Goal: Task Accomplishment & Management: Manage account settings

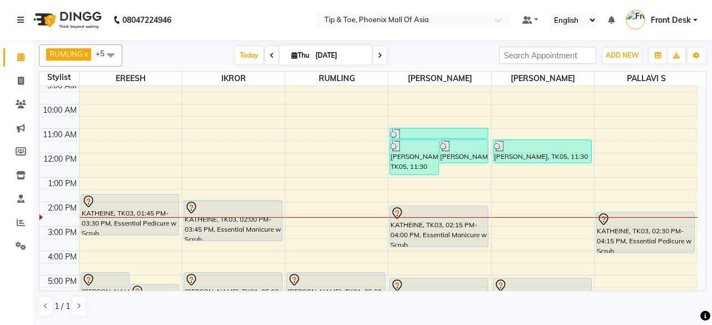
scroll to position [56, 0]
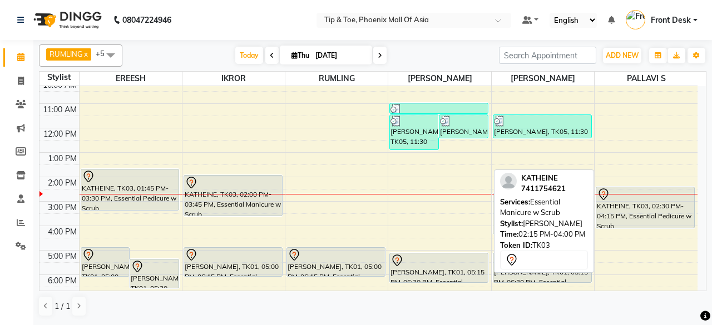
drag, startPoint x: 449, startPoint y: 209, endPoint x: 535, endPoint y: 219, distance: 86.3
click at [535, 219] on div "RUMLING x EREESH x [PERSON_NAME] x IKROR x [PERSON_NAME] x PALLAVI S x +5 Selec…" at bounding box center [372, 180] width 667 height 281
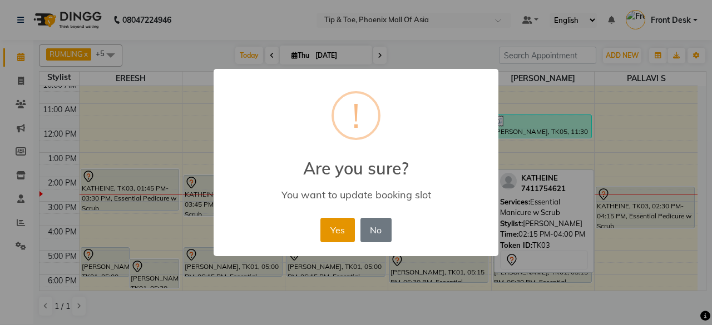
click at [325, 226] on button "Yes" at bounding box center [337, 230] width 34 height 24
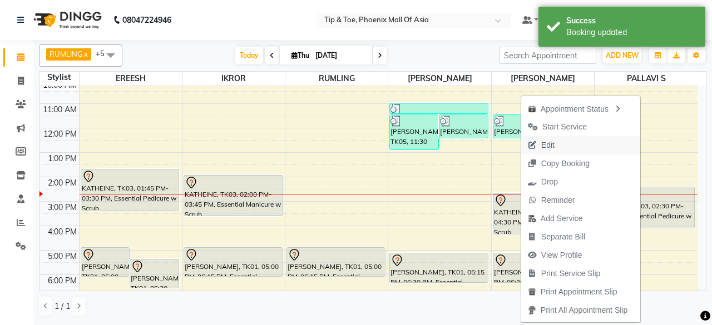
click at [612, 143] on button "Edit" at bounding box center [580, 145] width 119 height 18
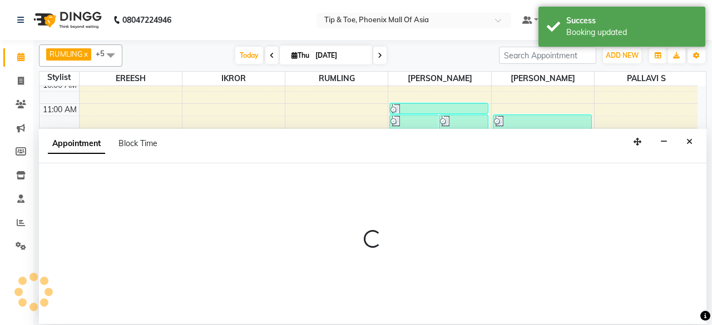
select select "tentative"
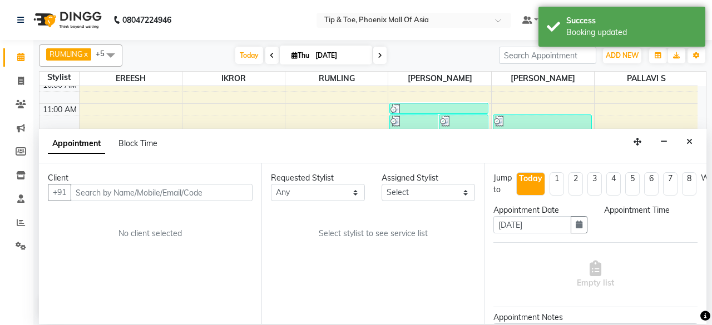
scroll to position [0, 0]
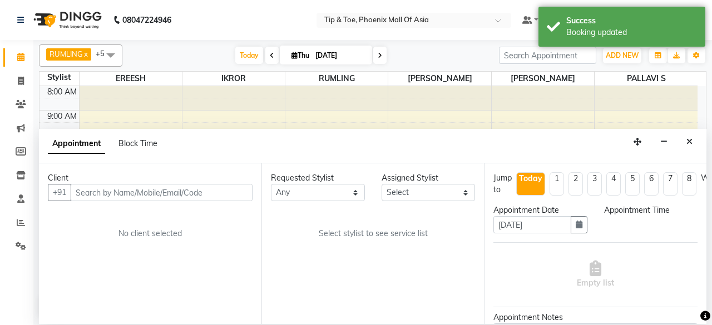
select select "43482"
select select "825"
select select "2635"
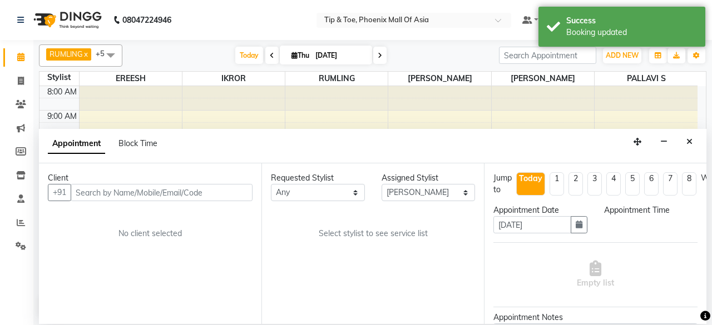
select select "2635"
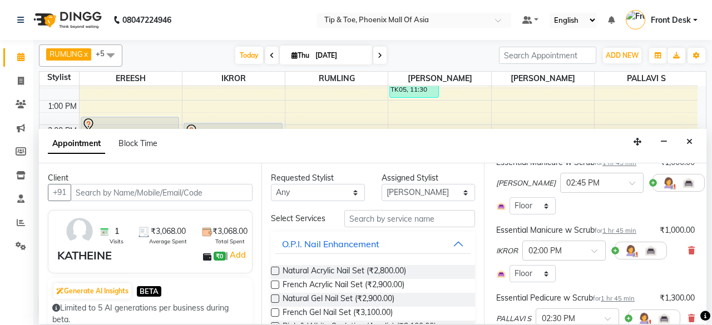
scroll to position [111, 0]
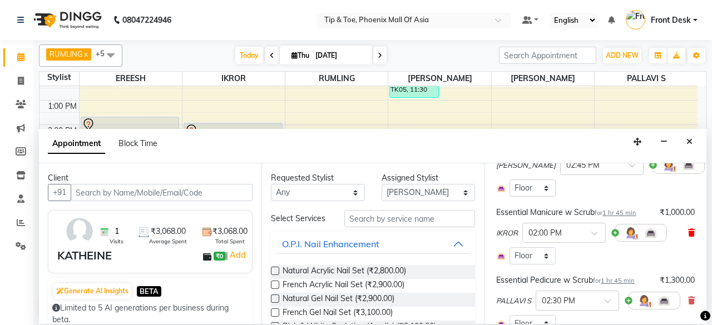
click at [688, 231] on icon at bounding box center [691, 233] width 7 height 8
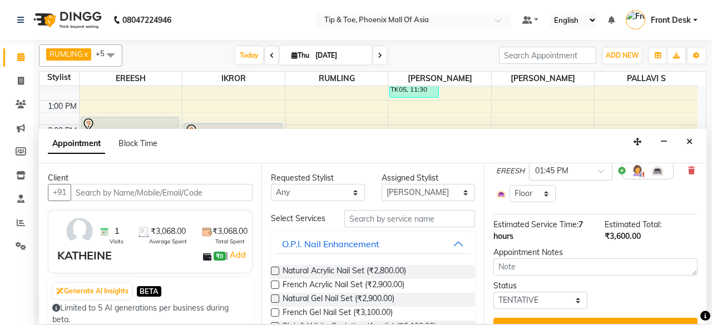
scroll to position [228, 0]
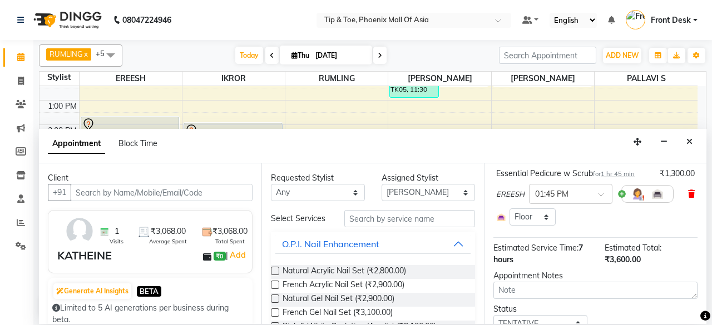
click at [688, 196] on icon at bounding box center [691, 194] width 7 height 8
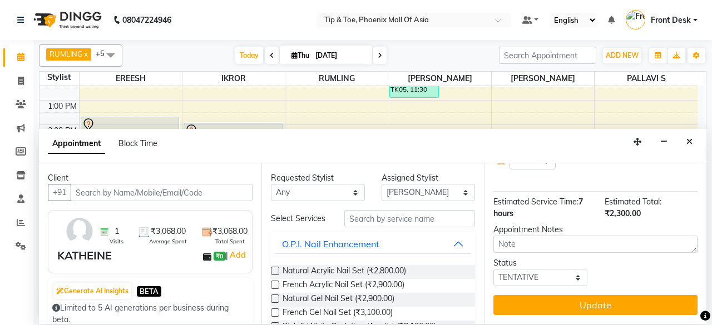
scroll to position [226, 0]
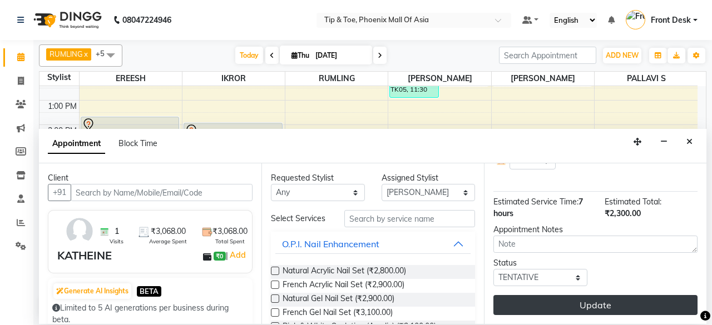
click at [631, 295] on button "Update" at bounding box center [595, 305] width 204 height 20
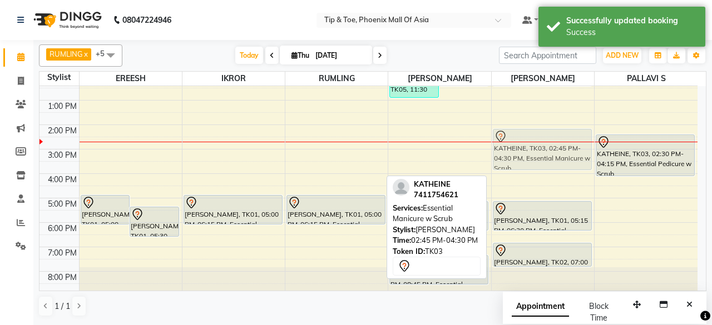
drag, startPoint x: 577, startPoint y: 153, endPoint x: 581, endPoint y: 146, distance: 7.5
click at [581, 146] on div "[PERSON_NAME], TK05, 11:30 AM-12:30 PM, T&T Permanent Gel Polish KATHEINE, TK03…" at bounding box center [543, 137] width 102 height 318
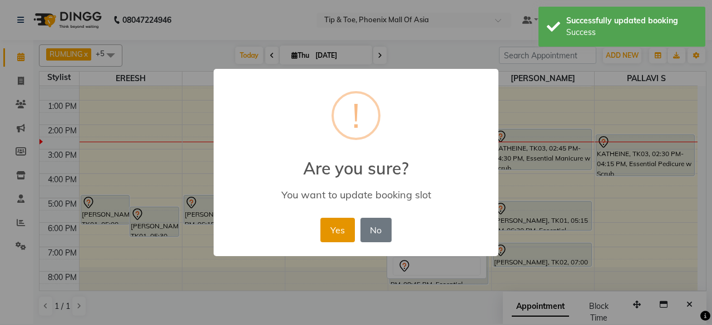
click at [330, 223] on button "Yes" at bounding box center [337, 230] width 34 height 24
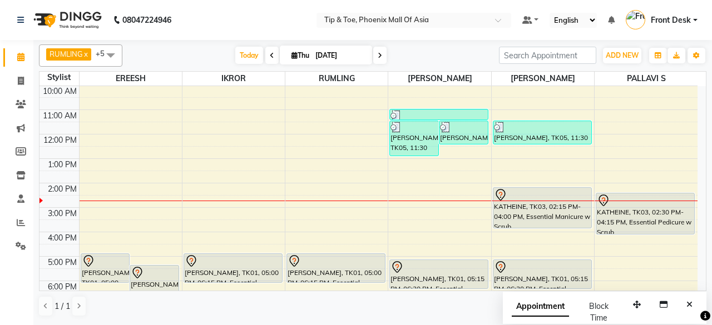
scroll to position [107, 0]
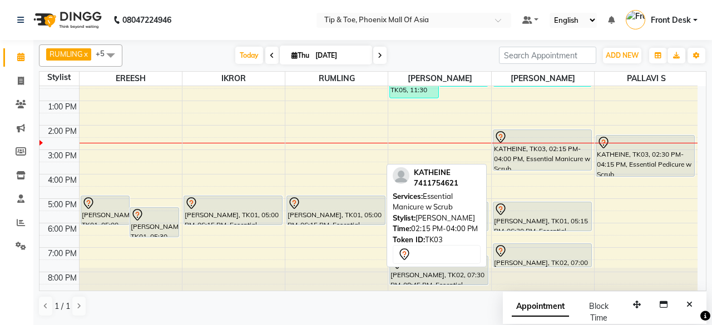
click at [557, 153] on div "KATHEINE, TK03, 02:15 PM-04:00 PM, Essential Manicure w Scrub" at bounding box center [542, 150] width 98 height 40
click at [567, 151] on div "KATHEINE, TK03, 02:15 PM-04:00 PM, Essential Manicure w Scrub" at bounding box center [542, 150] width 98 height 40
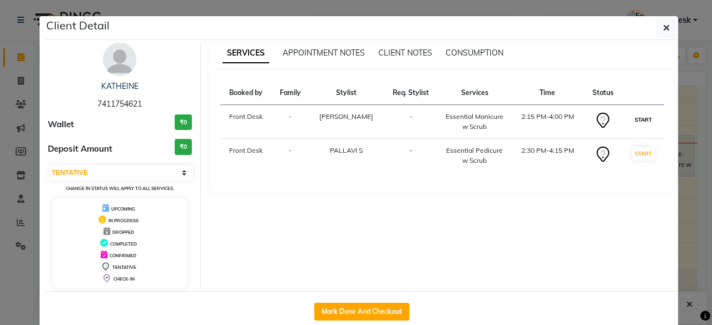
click at [636, 116] on button "START" at bounding box center [643, 120] width 23 height 14
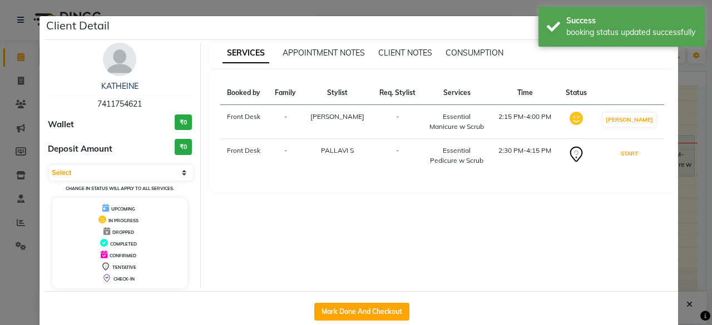
click at [633, 153] on button "START" at bounding box center [629, 154] width 23 height 14
select select "1"
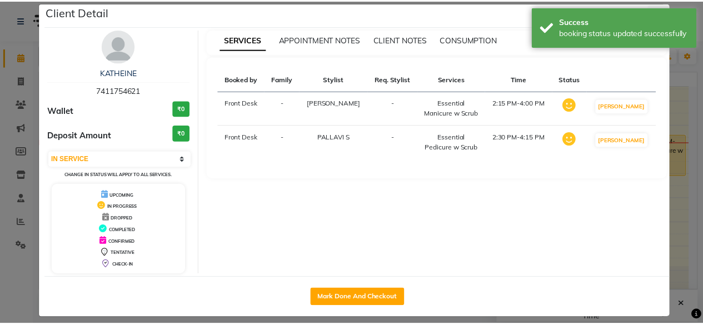
scroll to position [21, 0]
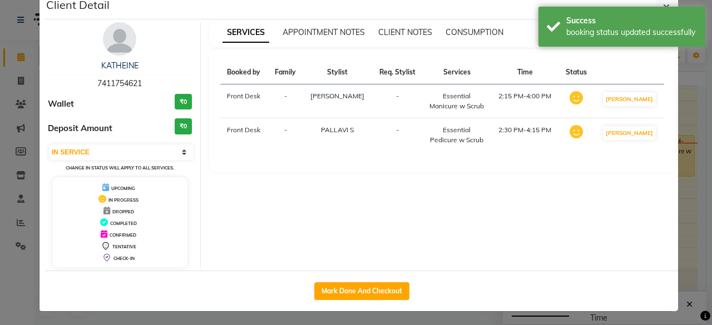
drag, startPoint x: 384, startPoint y: 287, endPoint x: 386, endPoint y: 278, distance: 9.6
click at [385, 287] on button "Mark Done And Checkout" at bounding box center [361, 291] width 95 height 18
select select "service"
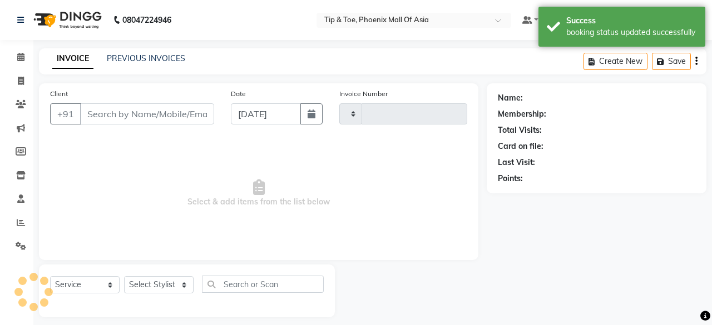
type input "0822"
select select "5683"
type input "7411754621"
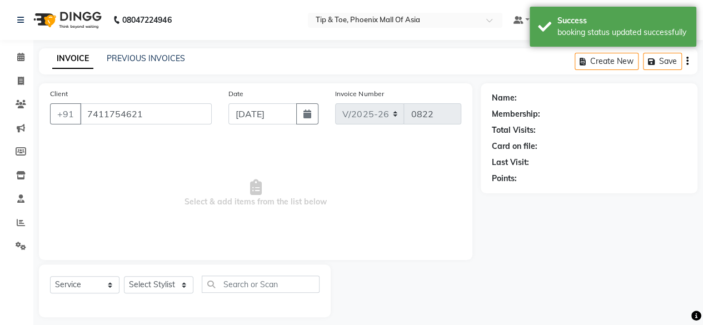
select select "90746"
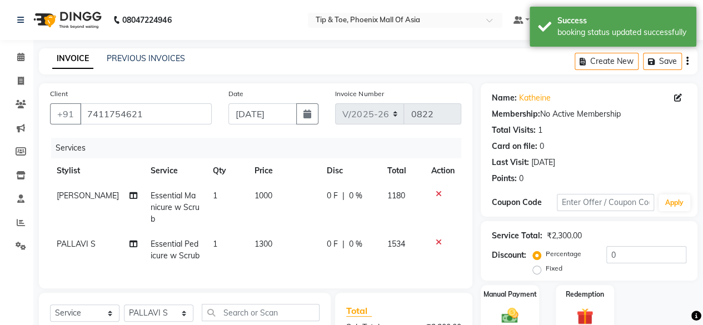
scroll to position [145, 0]
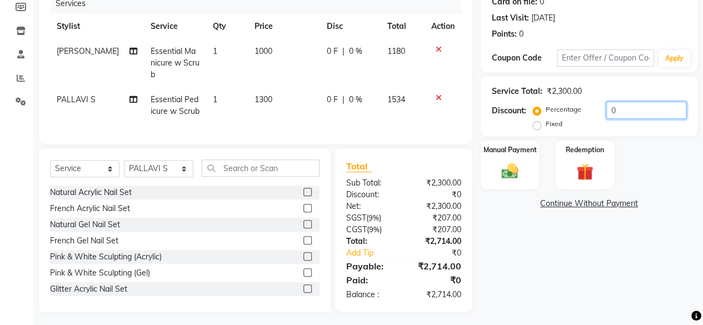
click at [619, 110] on input "0" at bounding box center [647, 110] width 80 height 17
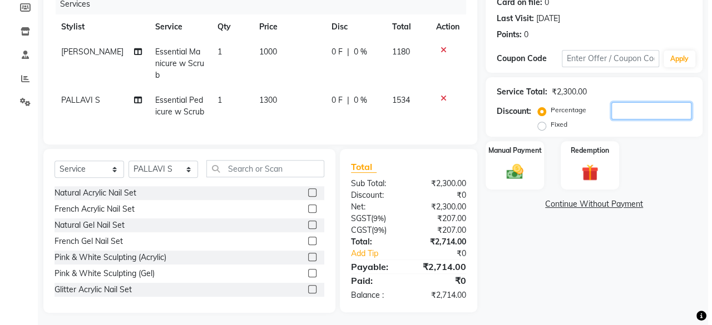
scroll to position [0, 0]
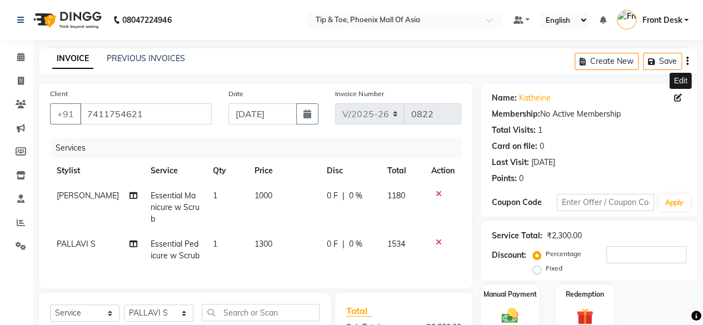
click at [675, 98] on icon at bounding box center [679, 98] width 8 height 8
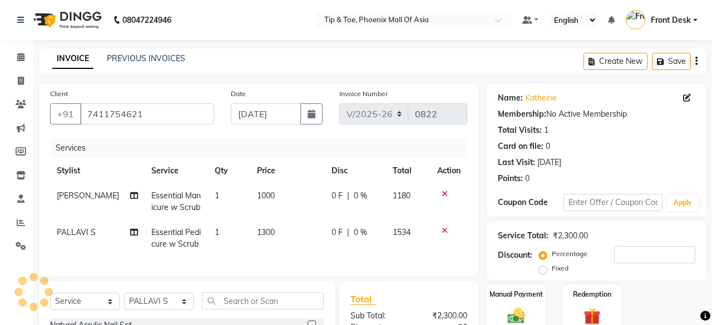
select select "[DEMOGRAPHIC_DATA]"
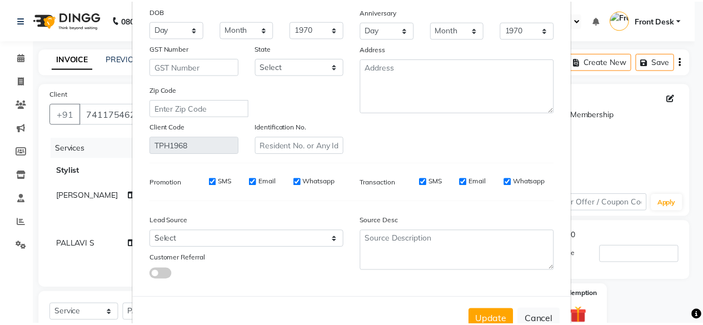
scroll to position [166, 0]
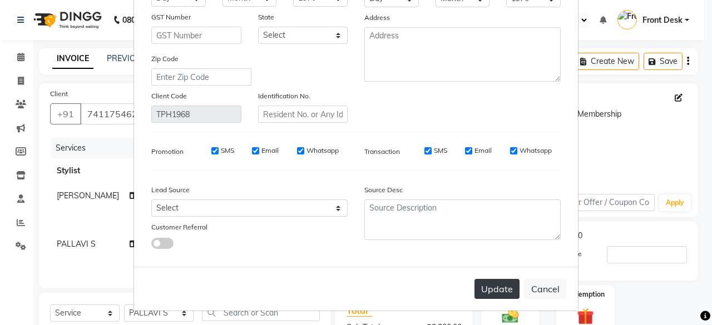
click at [500, 290] on button "Update" at bounding box center [496, 289] width 45 height 20
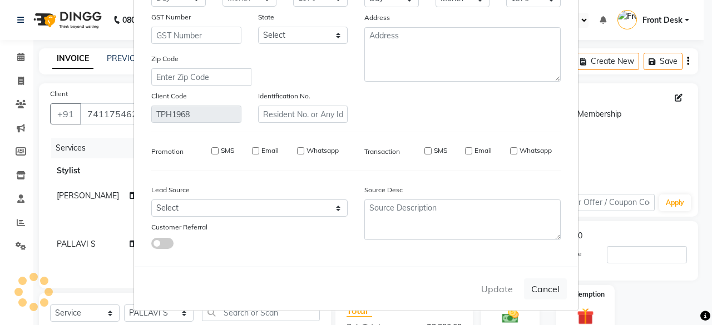
select select
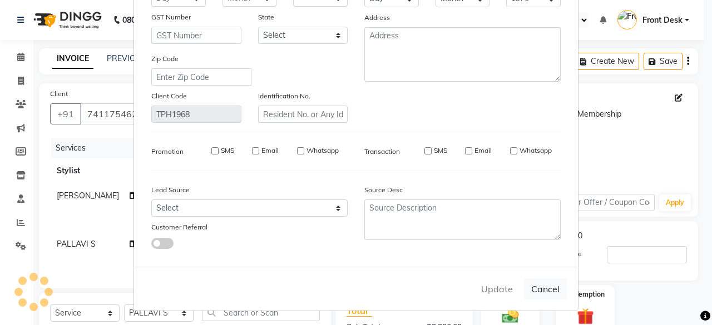
select select
checkbox input "false"
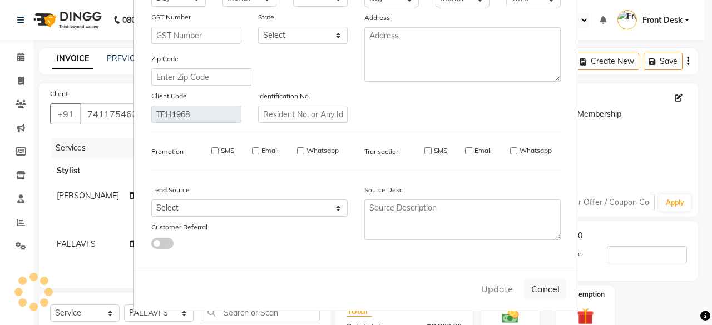
checkbox input "false"
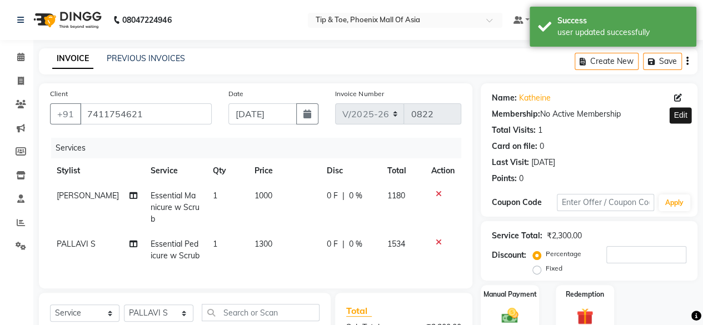
scroll to position [145, 0]
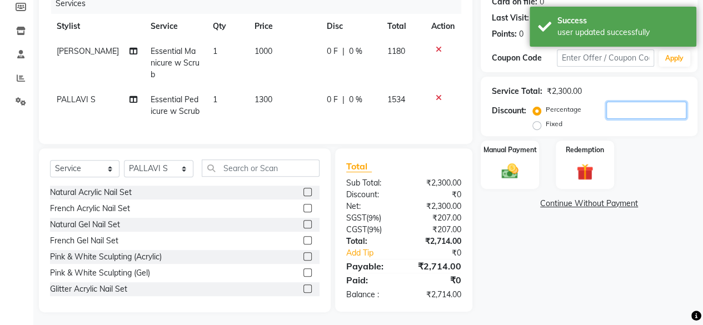
click at [624, 102] on input "number" at bounding box center [647, 110] width 80 height 17
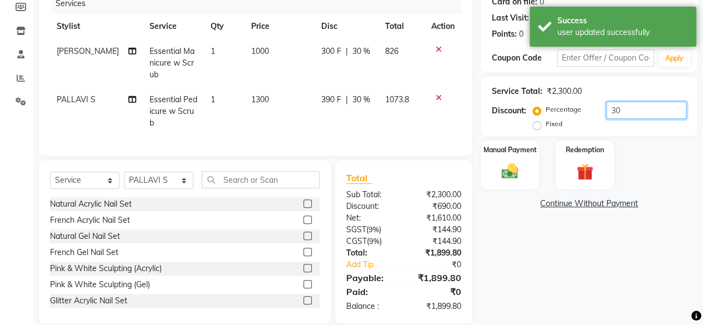
type input "30"
click at [517, 265] on div "Name: Katheine Membership: No Active Membership Total Visits: 1 Card on file: 0…" at bounding box center [593, 131] width 225 height 385
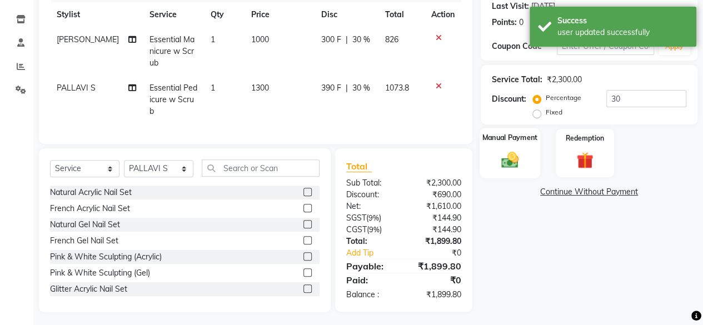
click at [493, 145] on div "Manual Payment" at bounding box center [510, 153] width 61 height 51
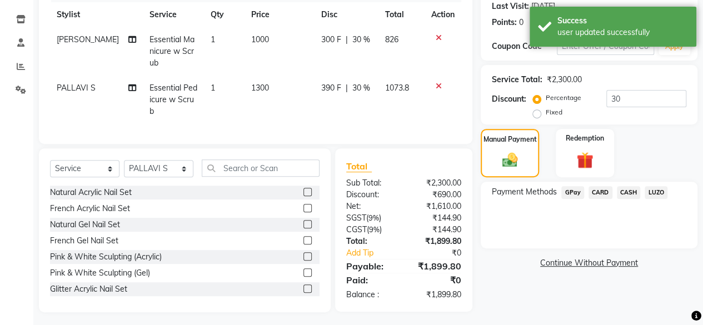
click at [601, 194] on span "CARD" at bounding box center [601, 192] width 24 height 13
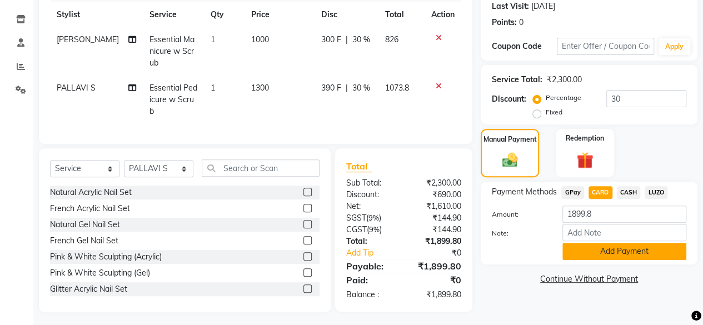
click at [602, 255] on button "Add Payment" at bounding box center [625, 251] width 124 height 17
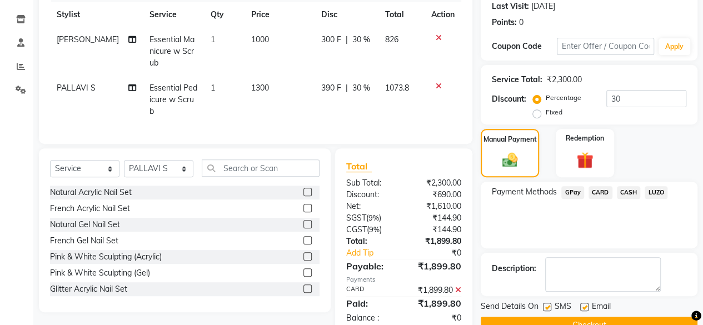
scroll to position [180, 0]
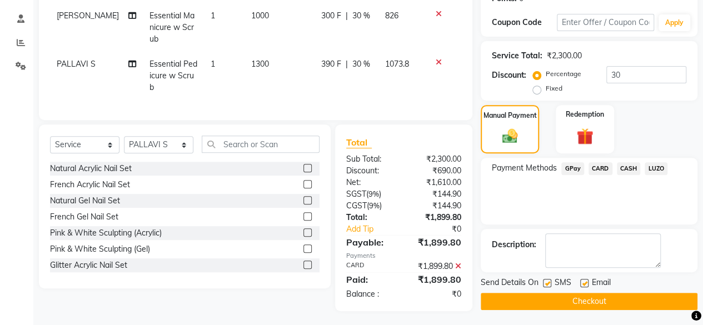
click at [589, 302] on button "Checkout" at bounding box center [589, 301] width 217 height 17
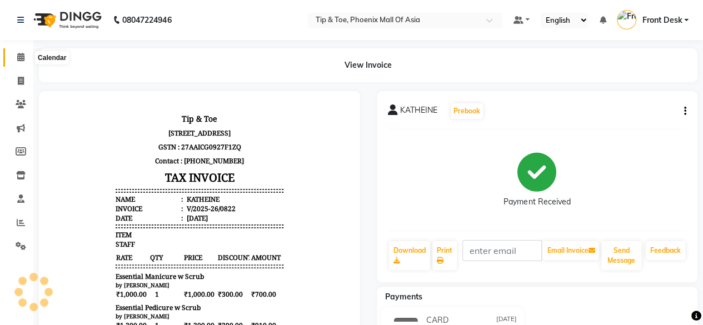
click at [19, 56] on icon at bounding box center [20, 57] width 7 height 8
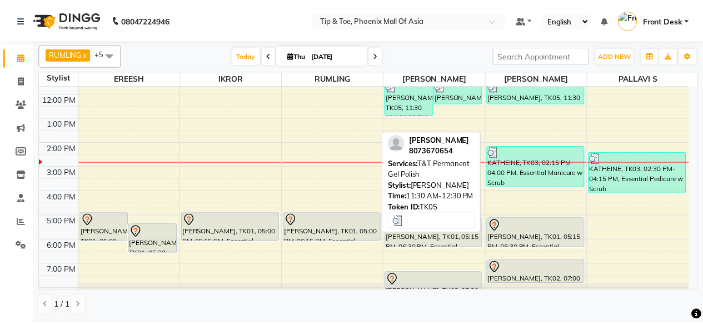
scroll to position [107, 0]
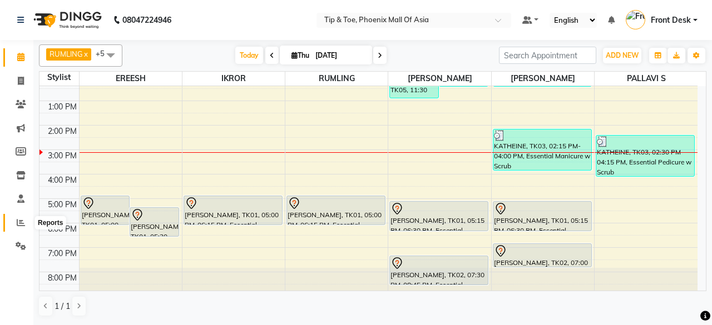
click at [23, 220] on icon at bounding box center [21, 223] width 8 height 8
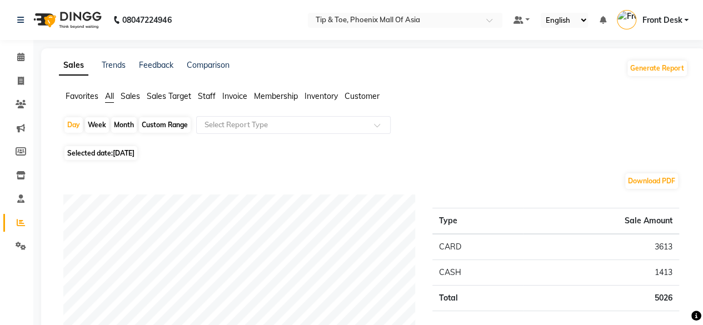
click at [207, 96] on span "Staff" at bounding box center [207, 96] width 18 height 10
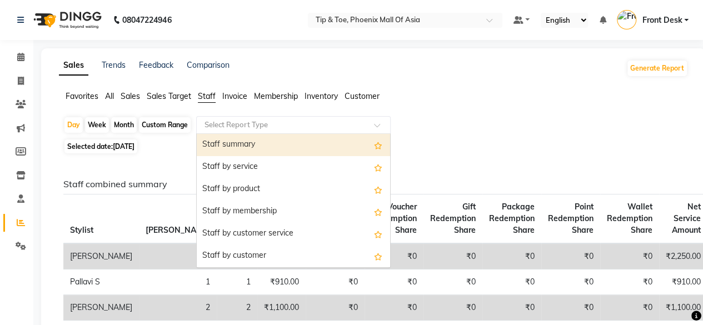
drag, startPoint x: 347, startPoint y: 130, endPoint x: 349, endPoint y: 141, distance: 11.3
click at [347, 129] on input "text" at bounding box center [282, 125] width 160 height 11
click at [344, 148] on div "Staff summary" at bounding box center [294, 145] width 194 height 22
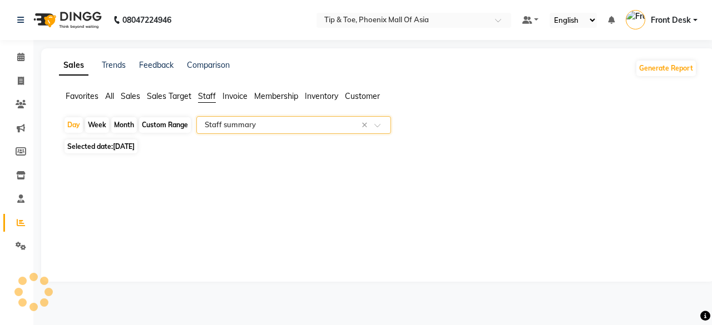
select select "full_report"
select select "csv"
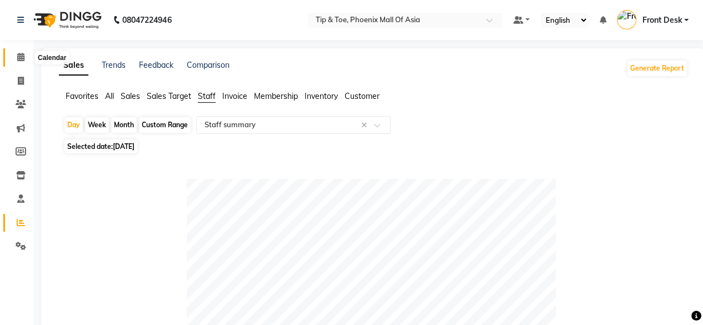
click at [18, 54] on icon at bounding box center [20, 57] width 7 height 8
